Goal: Task Accomplishment & Management: Complete application form

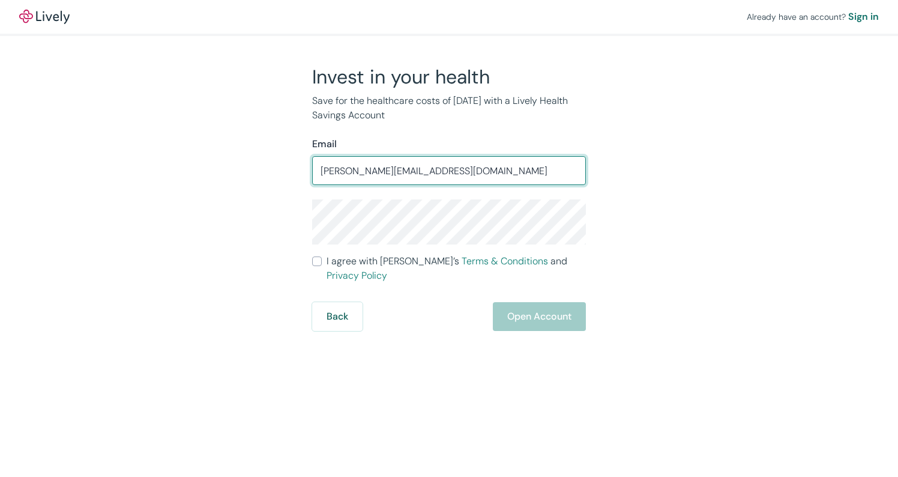
type input "[PERSON_NAME][EMAIL_ADDRESS][DOMAIN_NAME]"
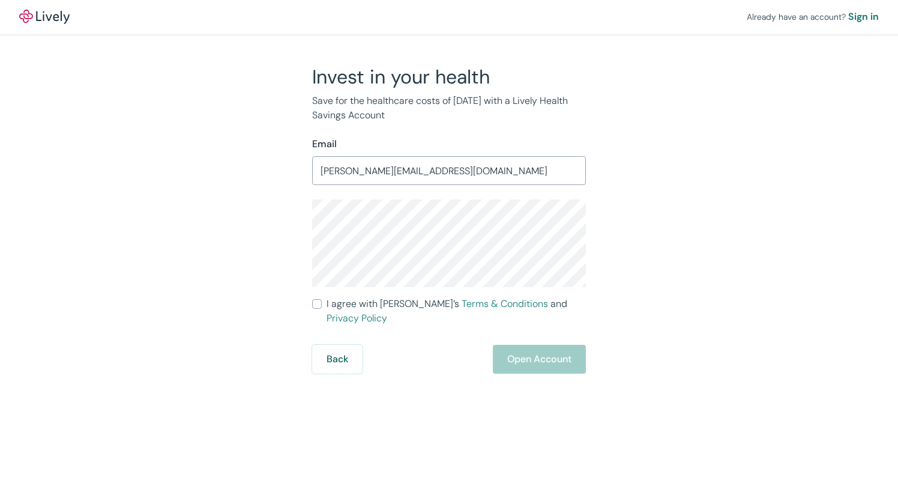
click at [0, 476] on com-1password-button at bounding box center [0, 477] width 0 height 0
click at [505, 130] on div "Invest in your health Save for the healthcare costs of [DATE] with a Lively Hea…" at bounding box center [442, 219] width 288 height 308
click at [0, 476] on com-1password-button at bounding box center [0, 477] width 0 height 0
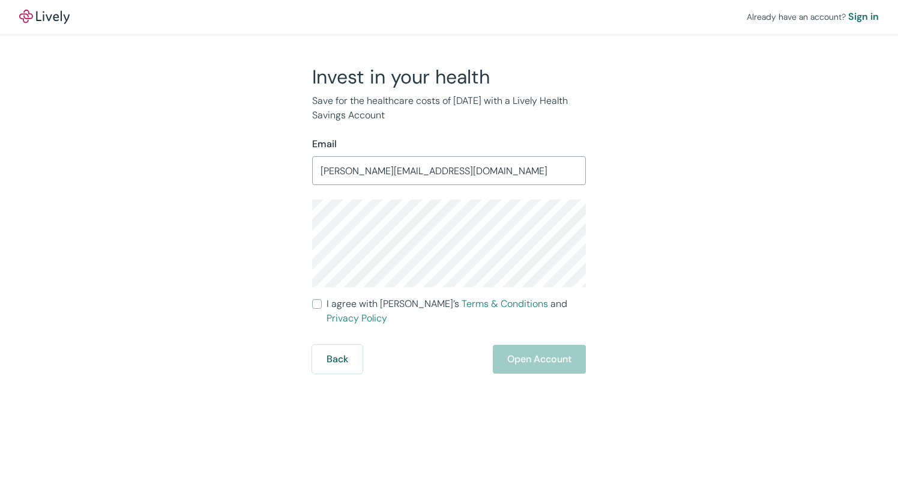
click at [319, 305] on input "I agree with Lively’s Terms & Conditions and Privacy Policy" at bounding box center [317, 304] width 10 height 10
checkbox input "true"
click at [523, 345] on button "Open Account" at bounding box center [539, 359] width 93 height 29
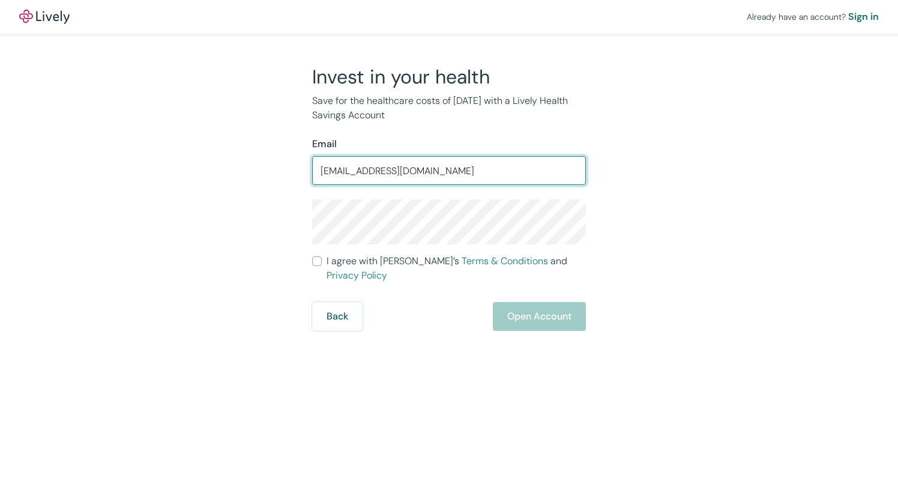
type input "[EMAIL_ADDRESS][DOMAIN_NAME]"
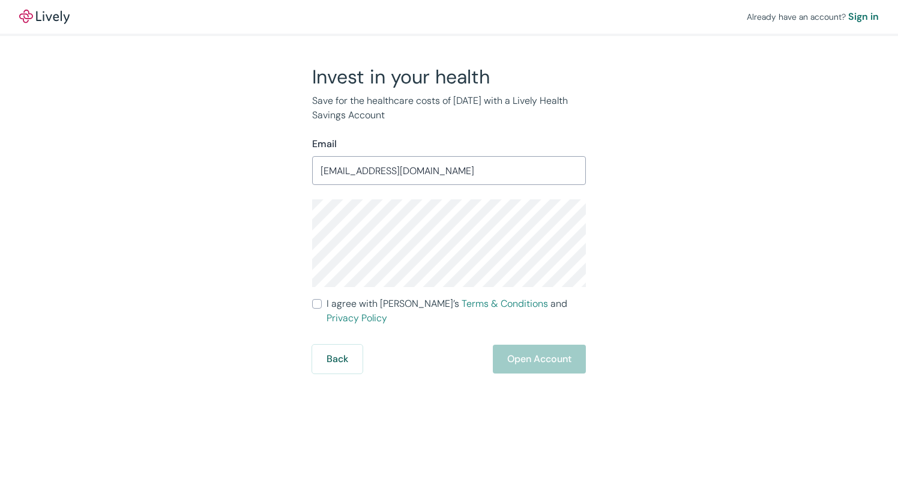
click at [319, 304] on input "I agree with Lively’s Terms & Conditions and Privacy Policy" at bounding box center [317, 304] width 10 height 10
checkbox input "true"
click at [540, 349] on button "Open Account" at bounding box center [539, 359] width 93 height 29
